Goal: Information Seeking & Learning: Check status

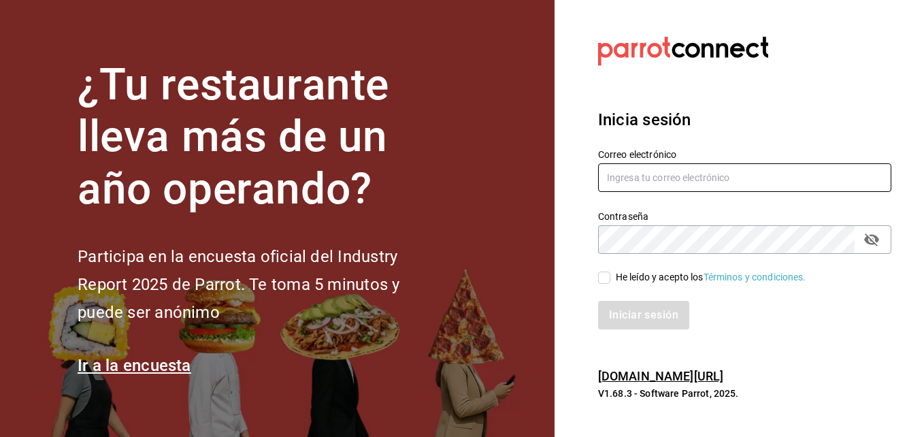
type input "[PERSON_NAME][EMAIL_ADDRESS][PERSON_NAME][DOMAIN_NAME]"
click at [604, 281] on input "He leído y acepto los Términos y condiciones." at bounding box center [604, 278] width 12 height 12
checkbox input "true"
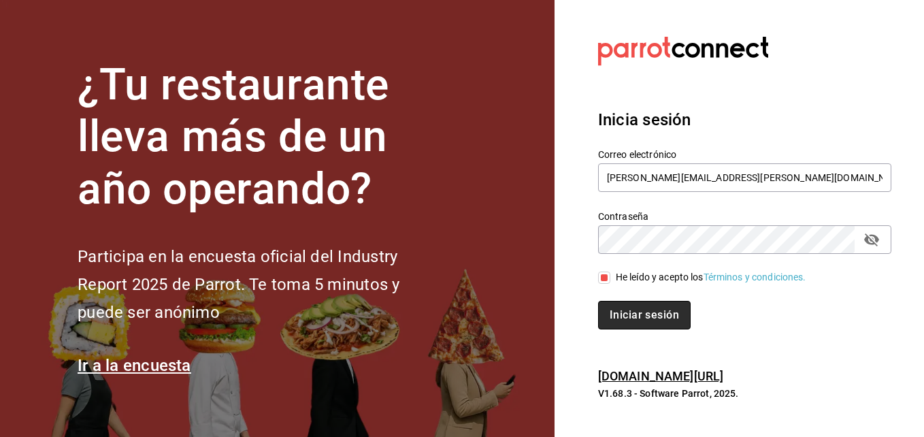
click at [622, 318] on button "Iniciar sesión" at bounding box center [644, 315] width 93 height 29
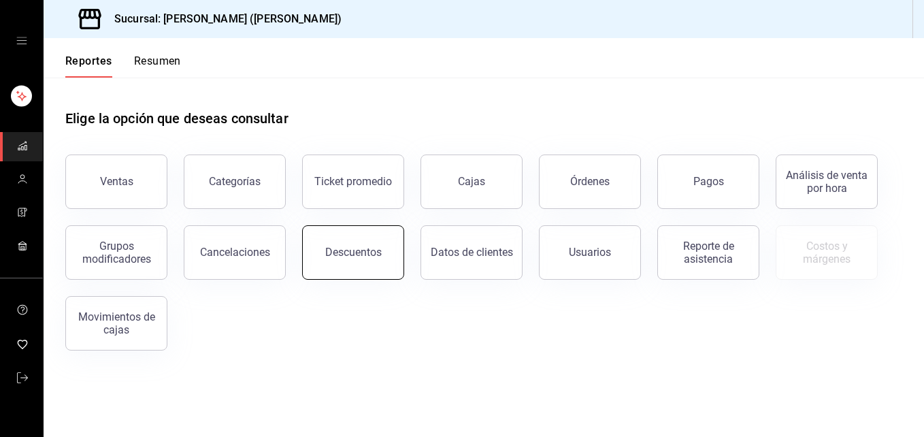
click at [382, 263] on button "Descuentos" at bounding box center [353, 252] width 102 height 54
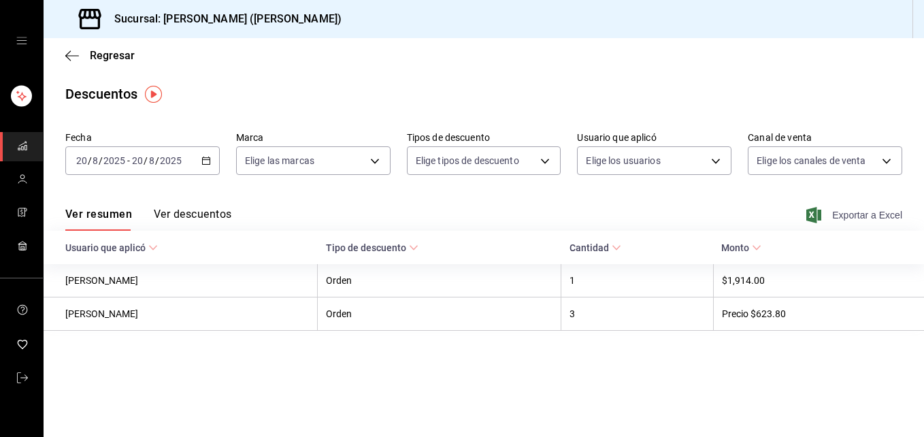
click at [843, 217] on font "Exportar a Excel" at bounding box center [867, 215] width 70 height 11
click at [71, 45] on div "Regresar" at bounding box center [484, 55] width 881 height 35
click at [69, 54] on icon "button" at bounding box center [72, 56] width 14 height 12
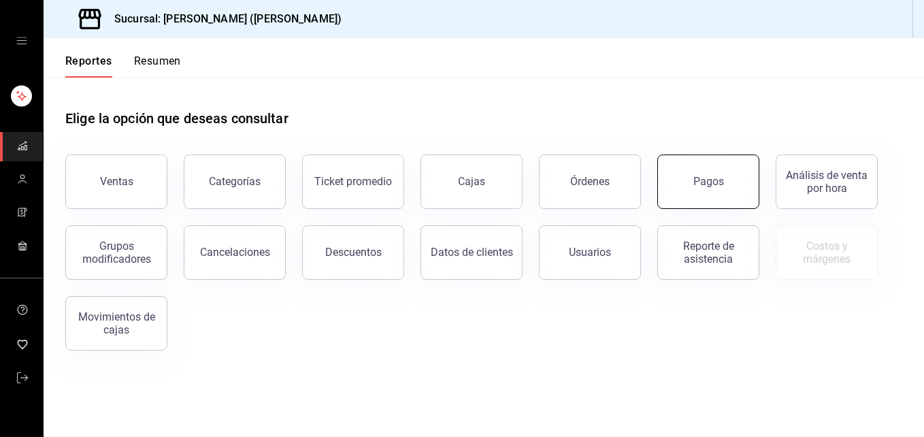
click at [750, 189] on button "Pagos" at bounding box center [708, 181] width 102 height 54
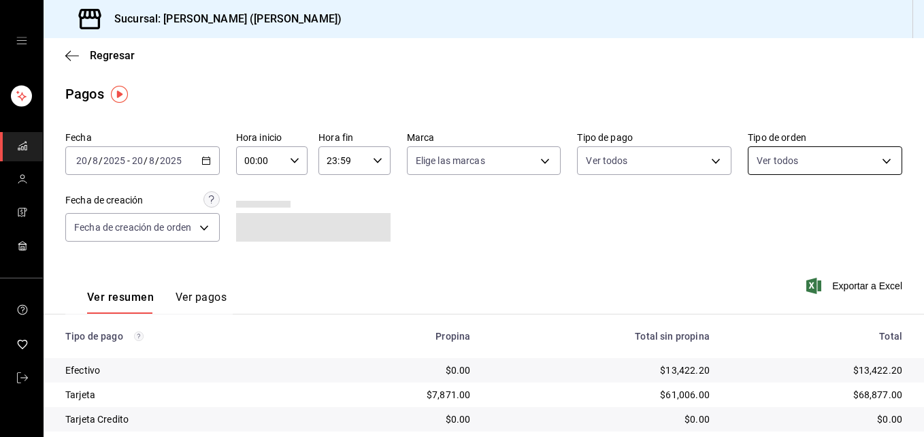
click at [824, 149] on body "Sucursal: Ichikani Sushi (Vasconcelos) Regresar Pagos Fecha 2025-08-20 20 / 8 /…" at bounding box center [462, 218] width 924 height 437
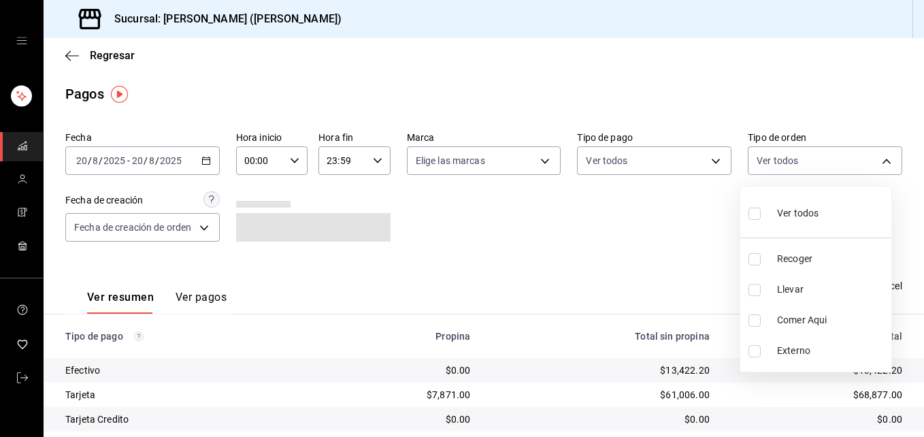
click at [789, 280] on li "Llevar" at bounding box center [815, 289] width 151 height 31
type input "d5ed7011-f835-4d0c-a8fc-5f0f01446209"
checkbox input "true"
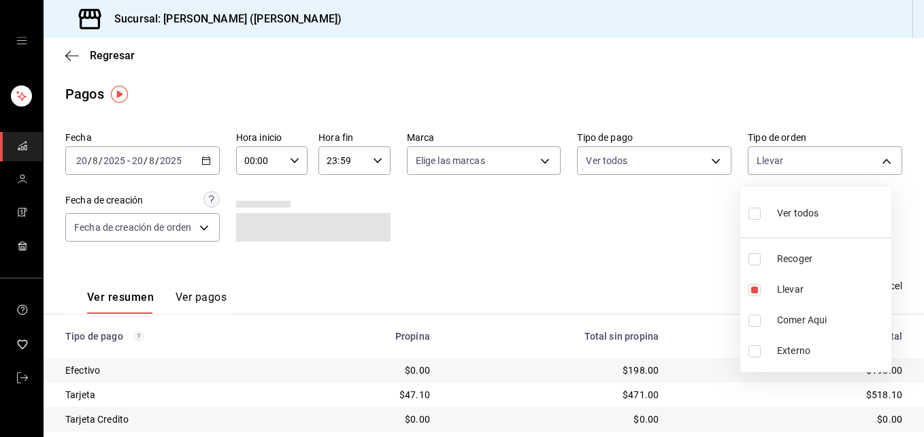
click at [218, 300] on div at bounding box center [462, 218] width 924 height 437
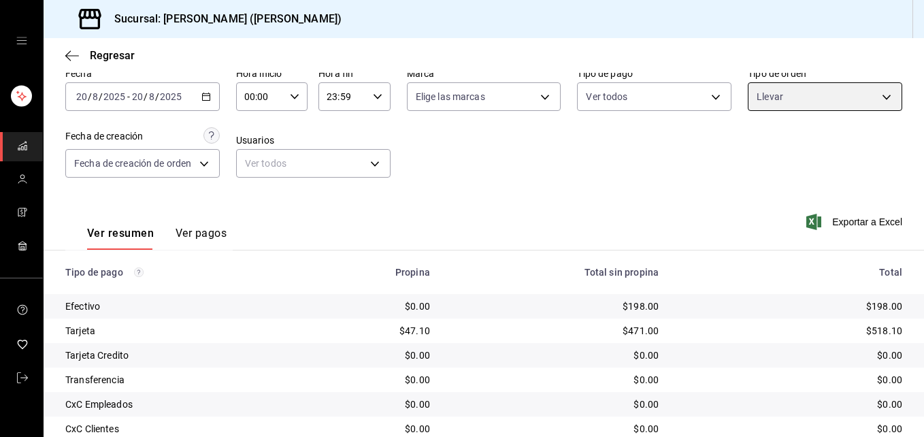
scroll to position [164, 0]
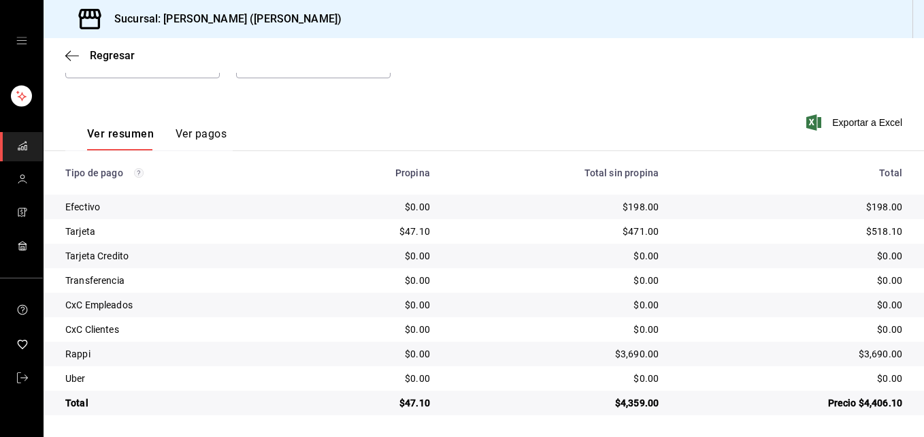
click at [186, 112] on div "Ver resumen Ver pagos" at bounding box center [145, 130] width 161 height 39
drag, startPoint x: 191, startPoint y: 124, endPoint x: 193, endPoint y: 131, distance: 6.9
click at [193, 129] on div "Ver resumen Ver pagos" at bounding box center [145, 130] width 161 height 39
click at [209, 131] on button "Ver pagos" at bounding box center [201, 138] width 51 height 23
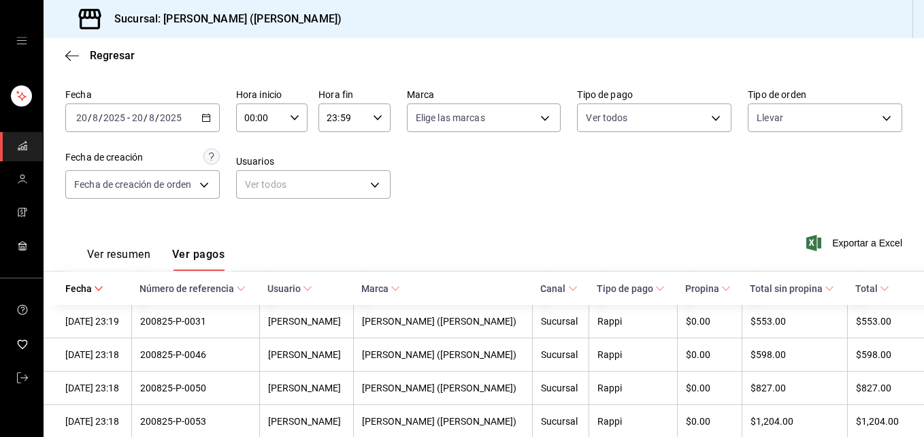
scroll to position [28, 0]
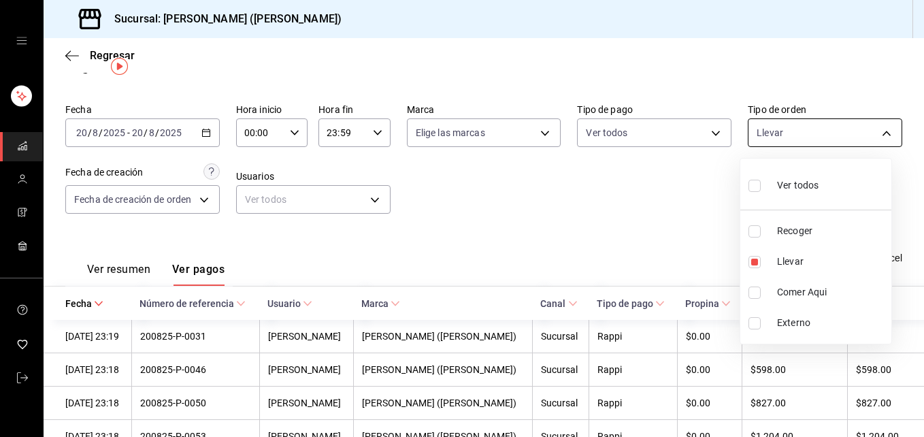
click at [770, 137] on body "Sucursal: Ichikani Sushi (Vasconcelos) Regresar Pagos Fecha 2025-08-20 20 / 8 /…" at bounding box center [462, 218] width 924 height 437
click at [682, 146] on div at bounding box center [462, 218] width 924 height 437
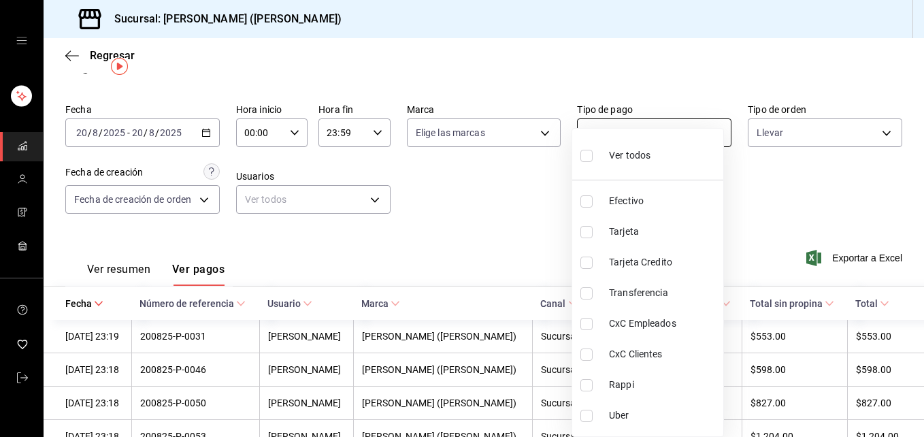
click at [683, 138] on body "Sucursal: Ichikani Sushi (Vasconcelos) Regresar Pagos Fecha 2025-08-20 20 / 8 /…" at bounding box center [462, 218] width 924 height 437
drag, startPoint x: 806, startPoint y: 195, endPoint x: 814, endPoint y: 129, distance: 65.8
click at [806, 194] on div at bounding box center [462, 218] width 924 height 437
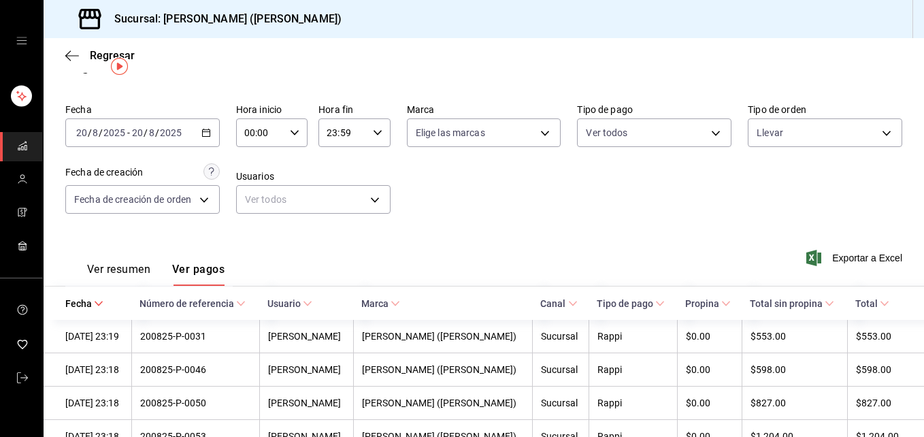
click at [817, 122] on div "Ver todos Efectivo Tarjeta Tarjeta Credito Transferencia CxC Empleados CxC Clie…" at bounding box center [462, 218] width 924 height 437
click at [817, 122] on body "Sucursal: Ichikani Sushi (Vasconcelos) Regresar Pagos Fecha 2025-08-20 20 / 8 /…" at bounding box center [462, 218] width 924 height 437
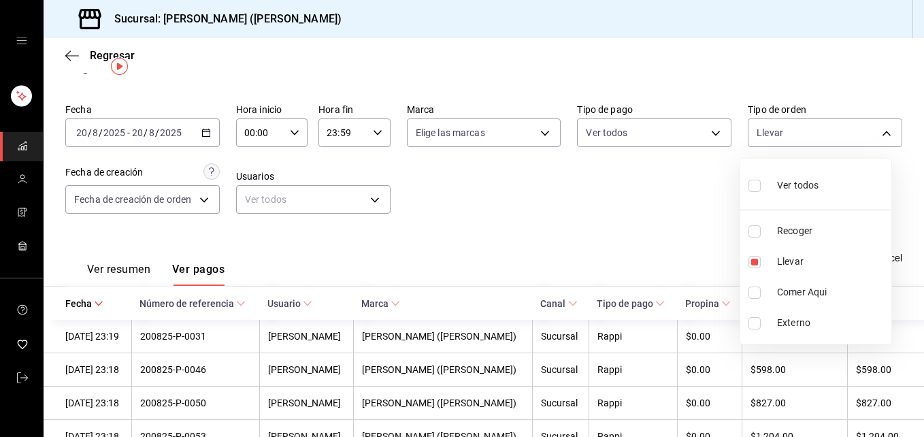
click at [761, 236] on label at bounding box center [758, 231] width 18 height 12
click at [761, 236] on input "checkbox" at bounding box center [755, 231] width 12 height 12
checkbox input "false"
type input "d5ed7011-f835-4d0c-a8fc-5f0f01446209"
click at [684, 219] on div at bounding box center [462, 218] width 924 height 437
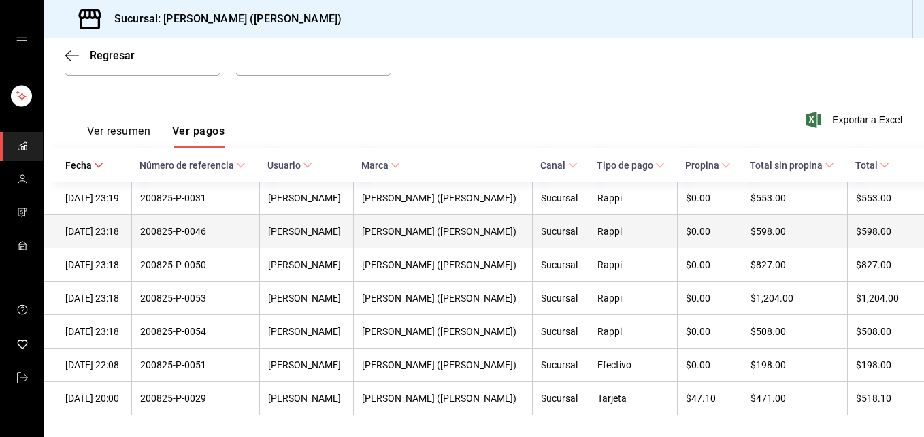
scroll to position [171, 0]
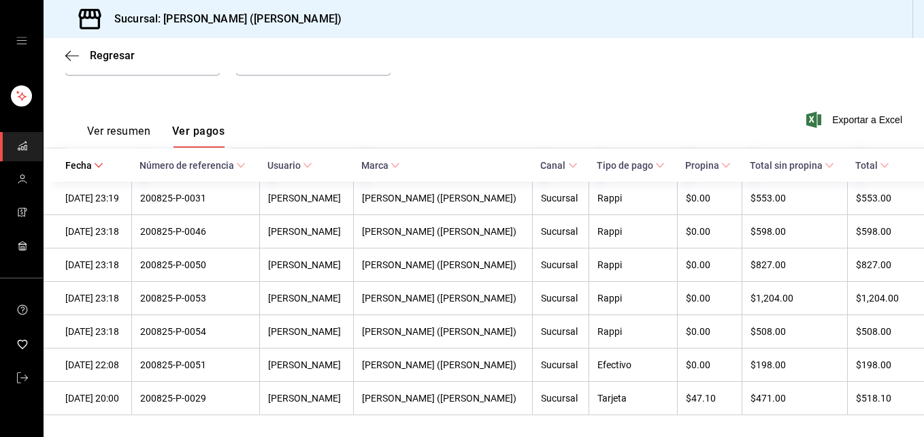
click at [110, 118] on div "Ver resumen Ver pagos" at bounding box center [144, 127] width 159 height 39
click at [127, 125] on font "Ver resumen" at bounding box center [118, 132] width 63 height 14
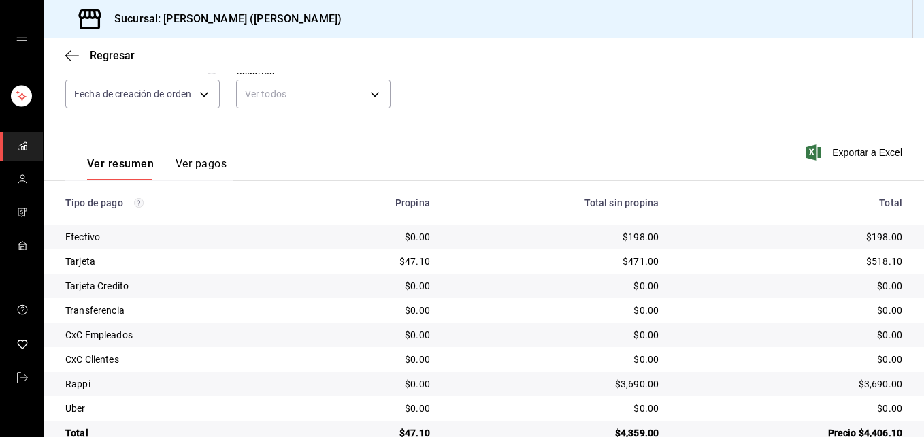
scroll to position [164, 0]
